Goal: Find specific page/section: Find specific page/section

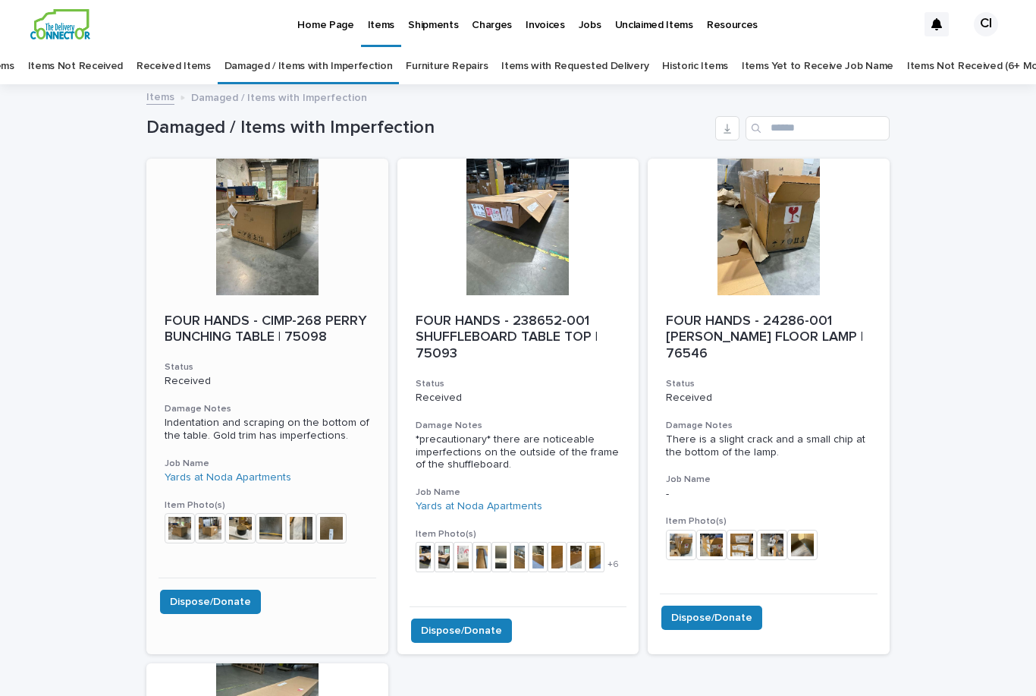
click at [280, 313] on p "FOUR HANDS - CIMP-268 PERRY BUNCHING TABLE | 75098" at bounding box center [268, 329] width 206 height 33
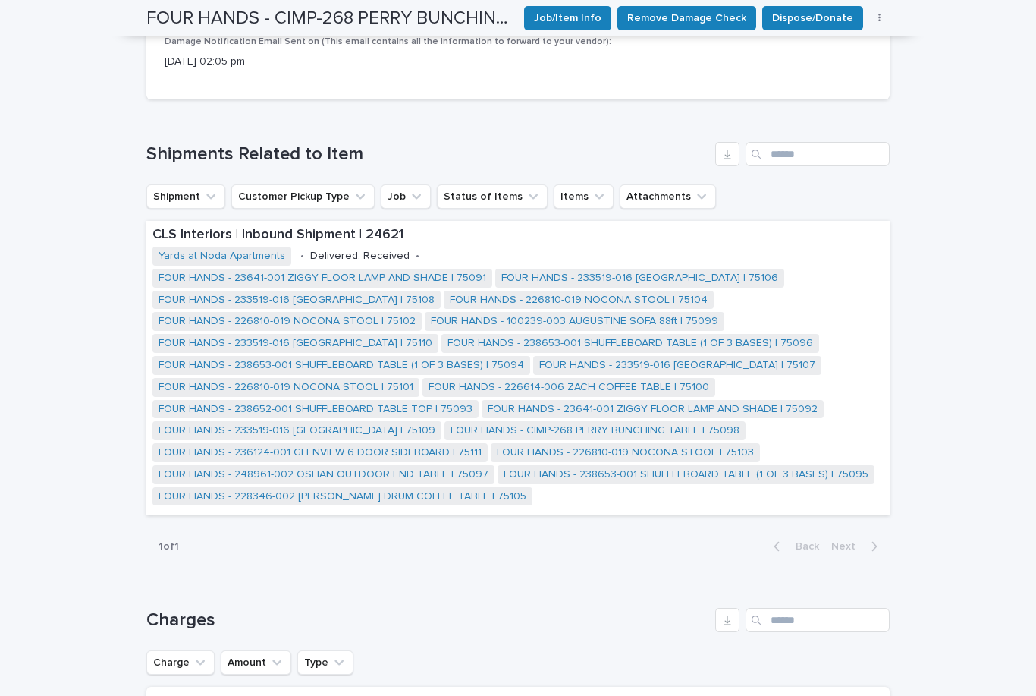
scroll to position [870, 0]
click at [661, 184] on button "Attachments" at bounding box center [668, 196] width 96 height 24
click at [961, 328] on div "**********" at bounding box center [518, 73] width 1036 height 1716
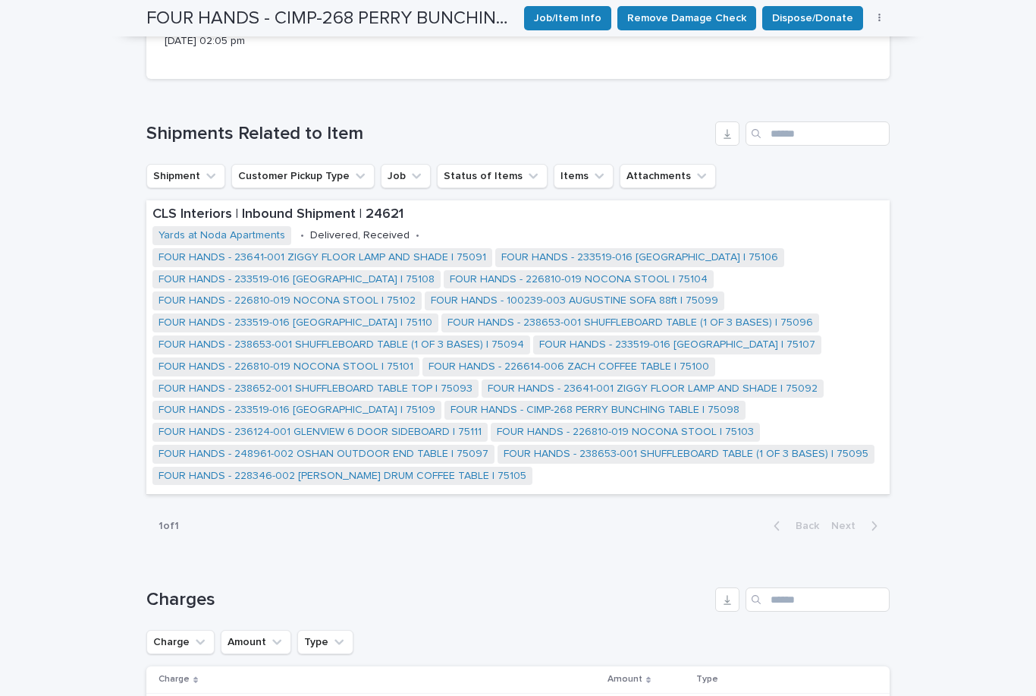
scroll to position [892, 0]
click at [649, 163] on button "Attachments" at bounding box center [668, 175] width 96 height 24
click at [927, 268] on div "**********" at bounding box center [518, 52] width 1036 height 1716
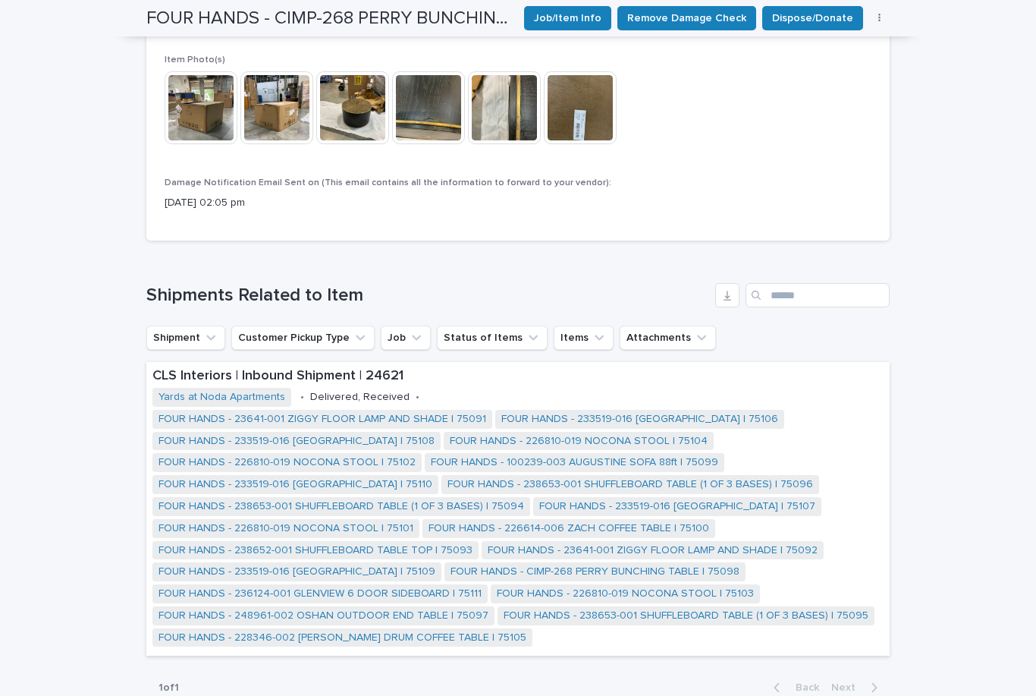
scroll to position [729, 0]
click at [725, 289] on icon "button" at bounding box center [728, 295] width 12 height 12
click at [940, 410] on div "**********" at bounding box center [518, 215] width 1036 height 1716
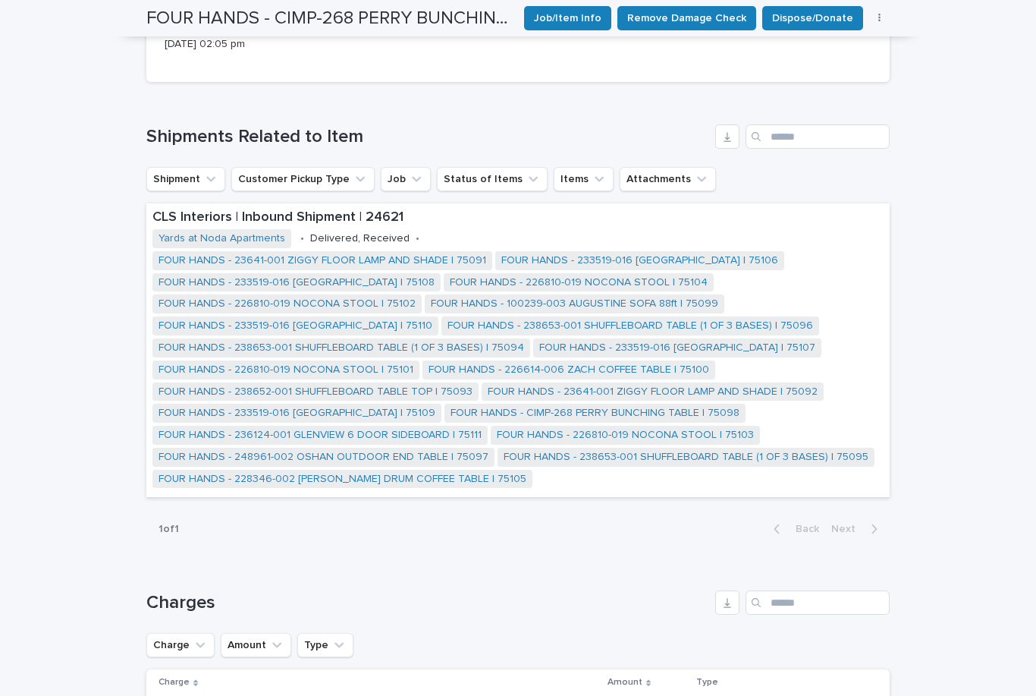
scroll to position [888, 0]
click at [644, 167] on button "Attachments" at bounding box center [668, 179] width 96 height 24
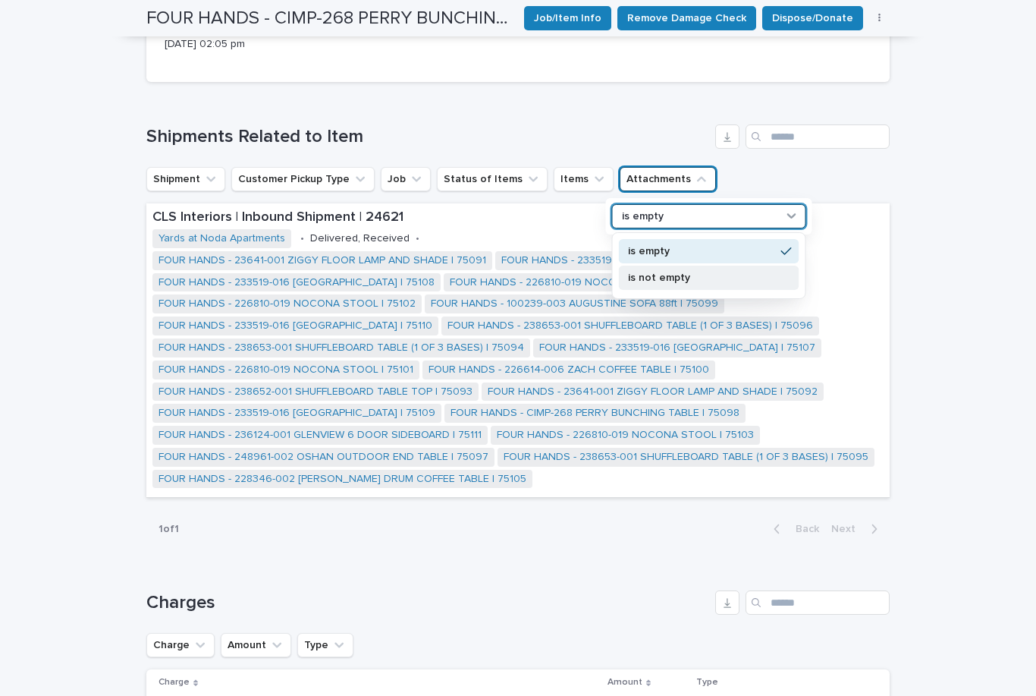
click at [659, 272] on p "is not empty" at bounding box center [701, 277] width 147 height 11
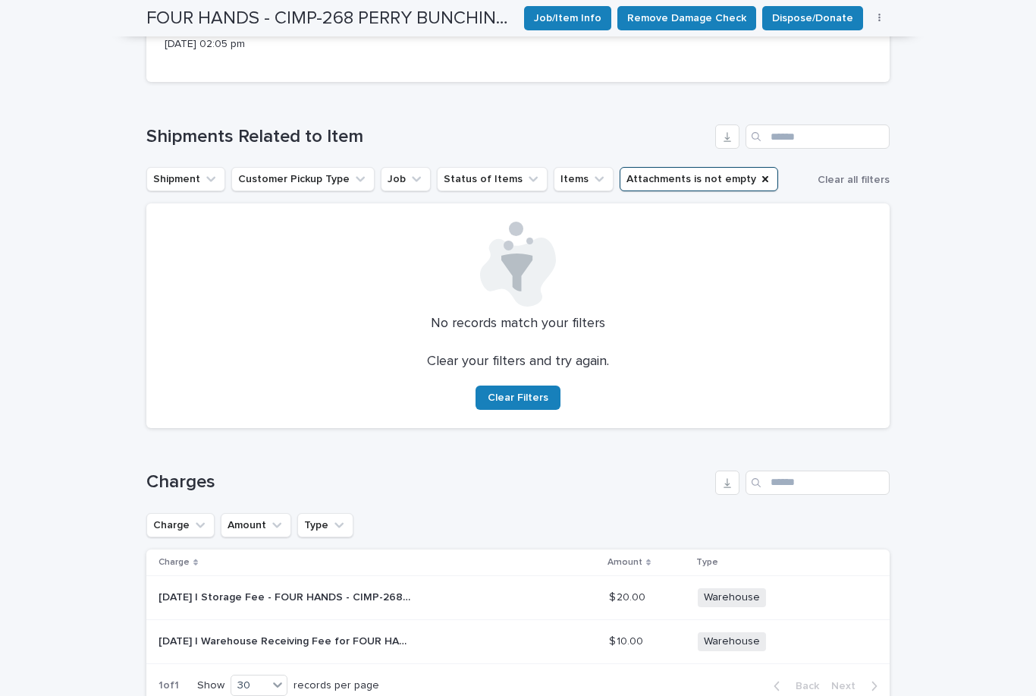
click at [760, 173] on icon "Attachments" at bounding box center [766, 179] width 12 height 12
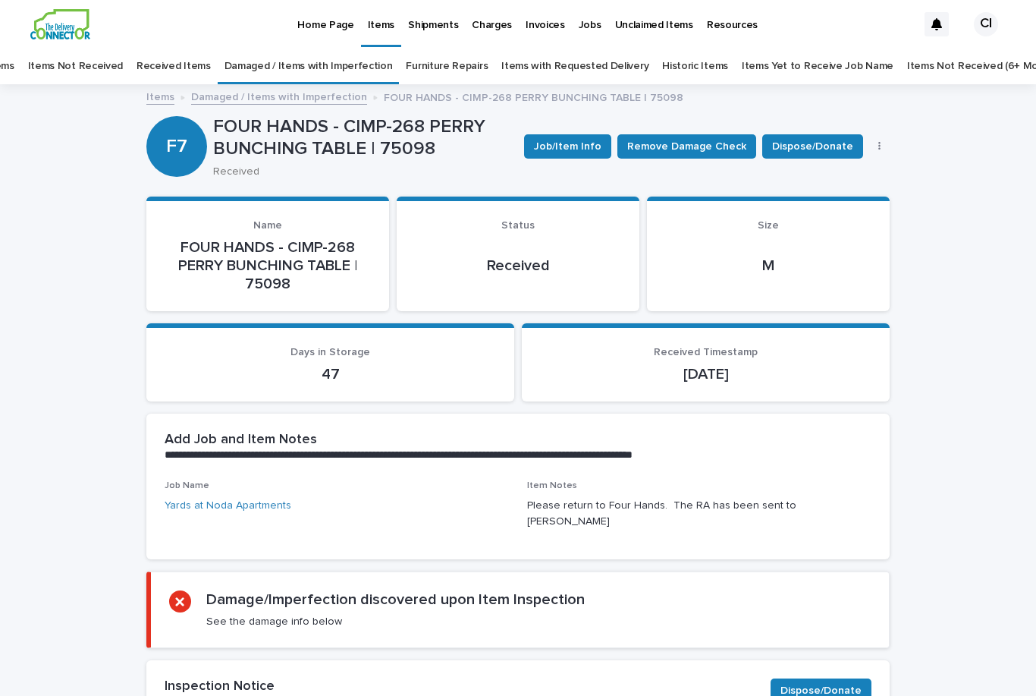
scroll to position [0, 0]
click at [149, 103] on link "Items" at bounding box center [160, 95] width 28 height 17
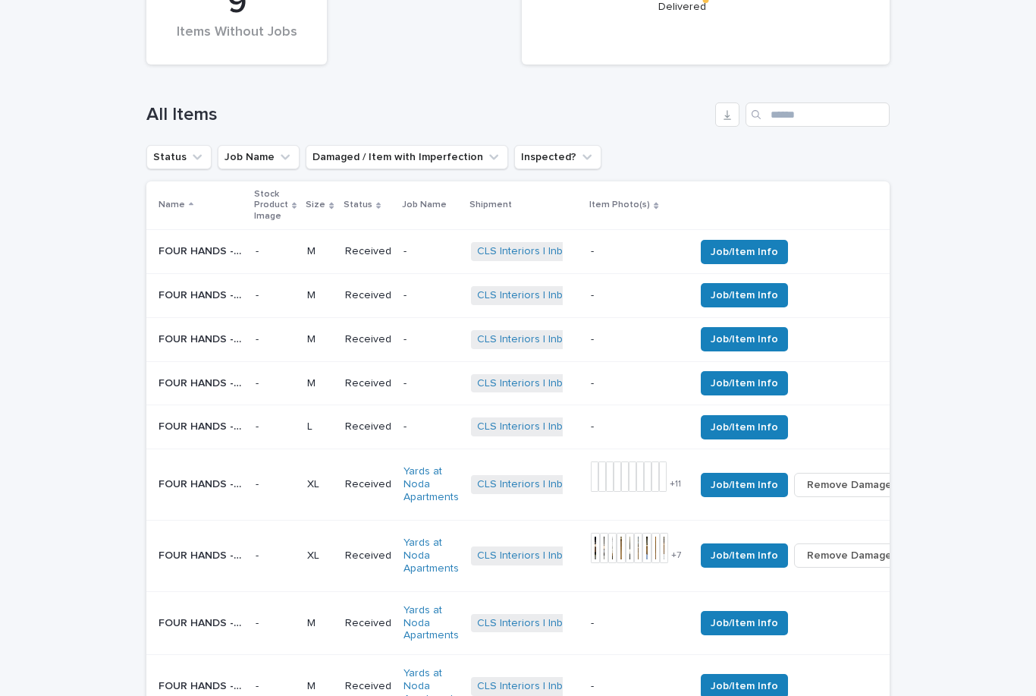
scroll to position [500, 0]
